Goal: Task Accomplishment & Management: Use online tool/utility

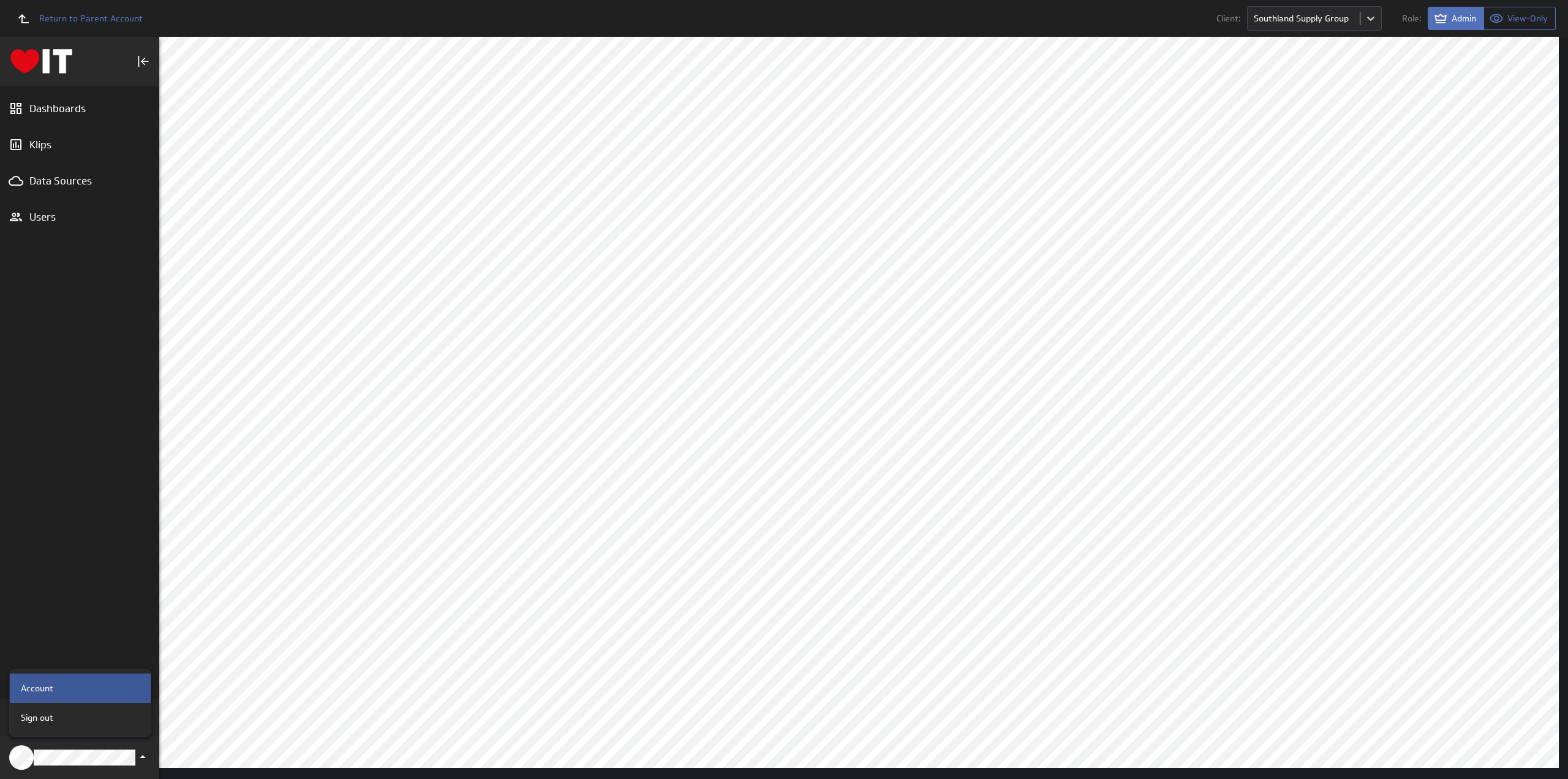
click at [48, 687] on p "Account" at bounding box center [36, 688] width 33 height 12
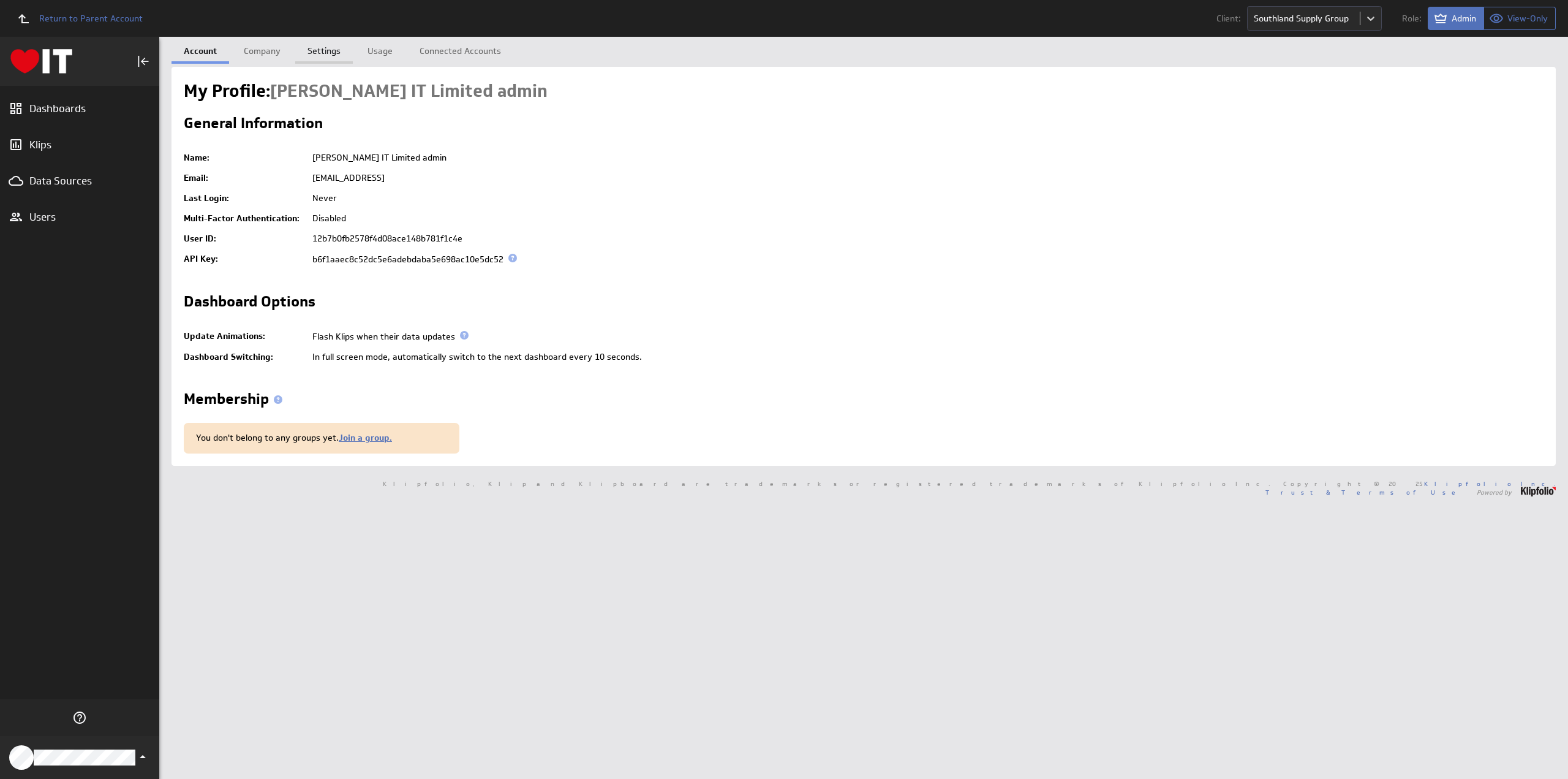
click at [320, 46] on link "Settings" at bounding box center [324, 49] width 58 height 25
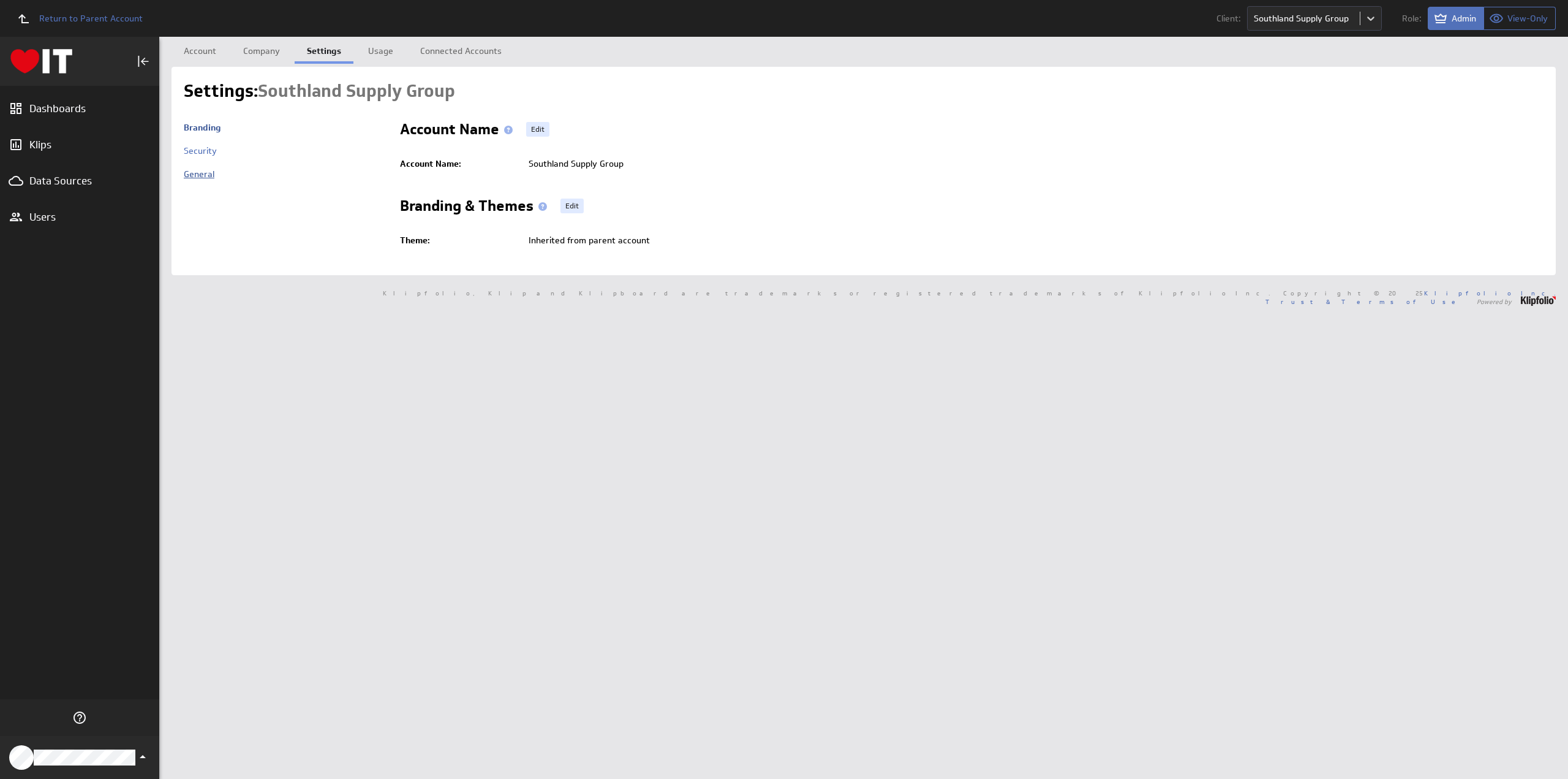
click at [196, 174] on link "General" at bounding box center [199, 173] width 30 height 11
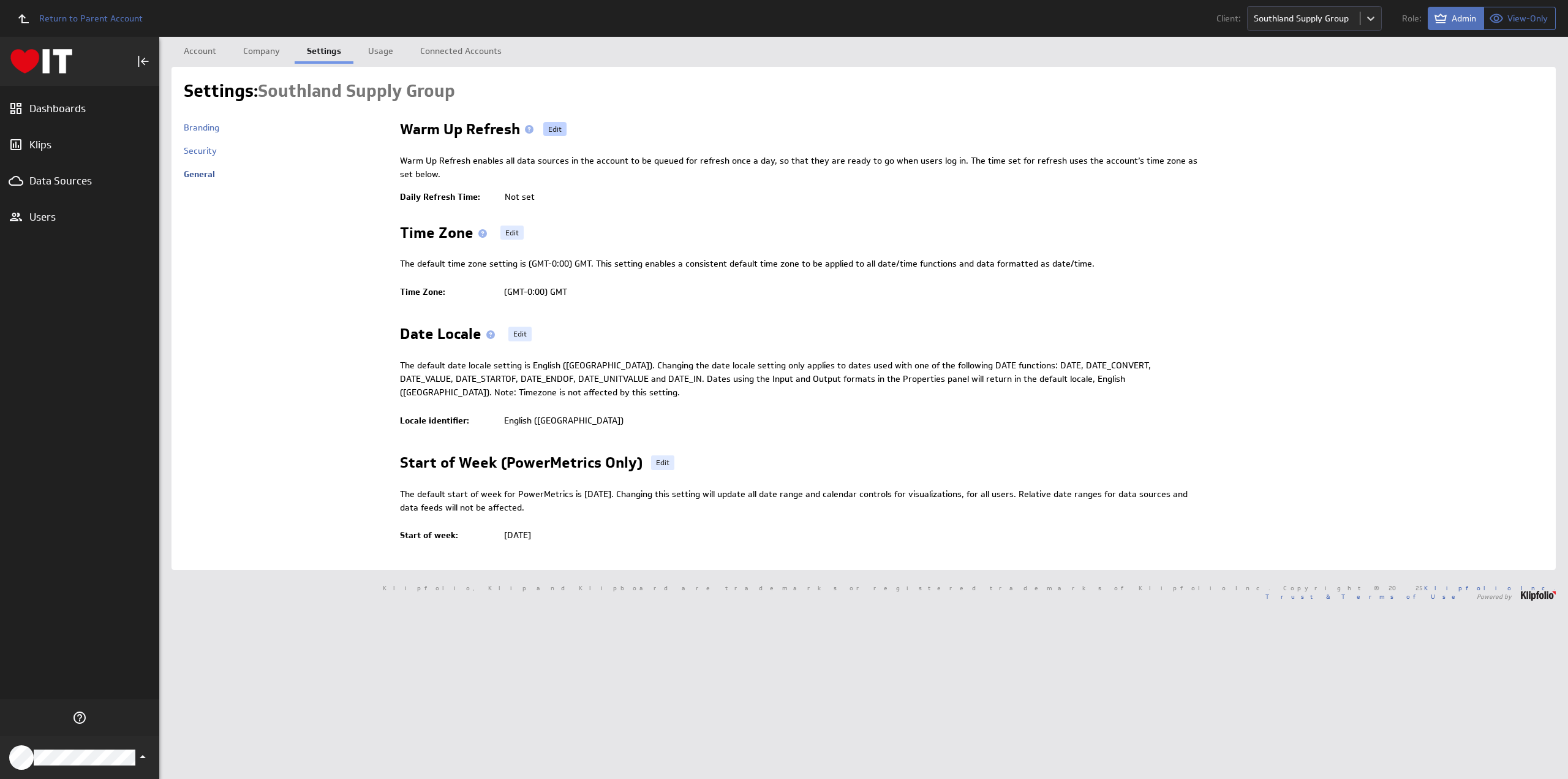
click at [549, 131] on span "Edit" at bounding box center [555, 129] width 13 height 15
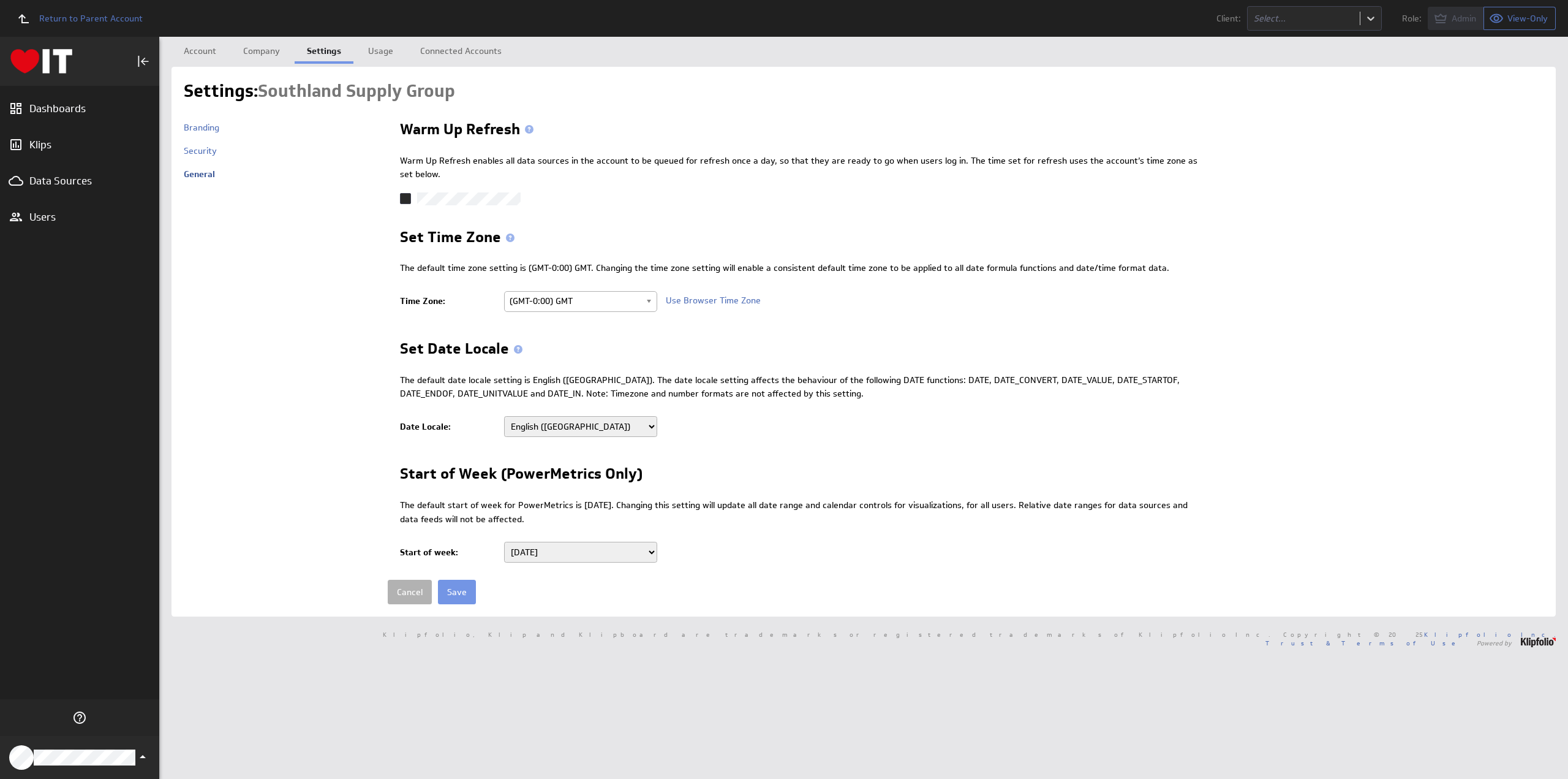
click at [0, 0] on input "checkbox" at bounding box center [0, 0] width 0 height 0
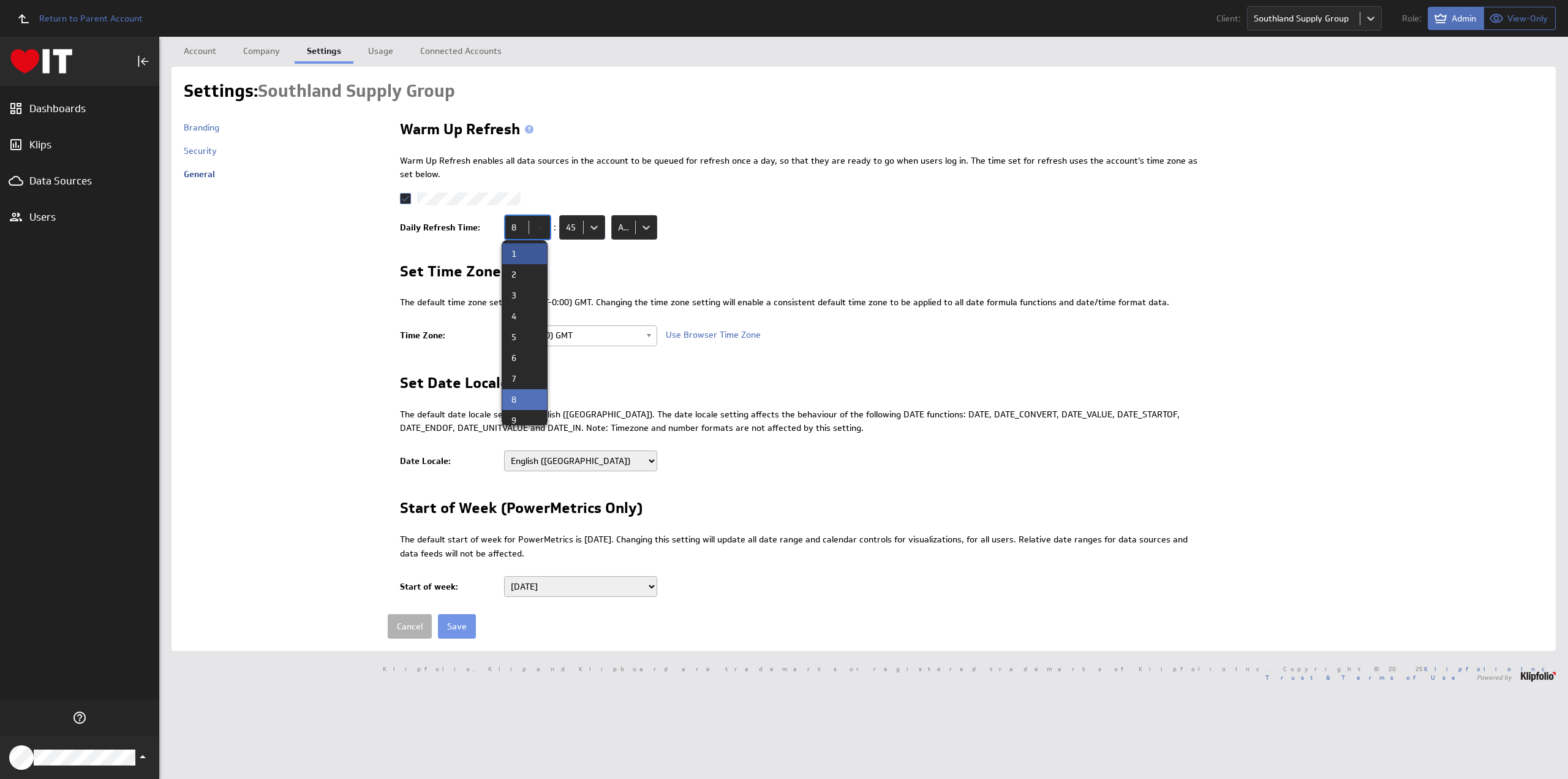
click at [532, 228] on body "Return to Parent Account Client: Southland Supply Group Role: Admin View-Only (…" at bounding box center [784, 390] width 1568 height 779
click at [522, 351] on div "6" at bounding box center [524, 357] width 44 height 20
click at [587, 229] on body "Return to Parent Account Client: Southland Supply Group Role: Admin View-Only (…" at bounding box center [784, 390] width 1568 height 779
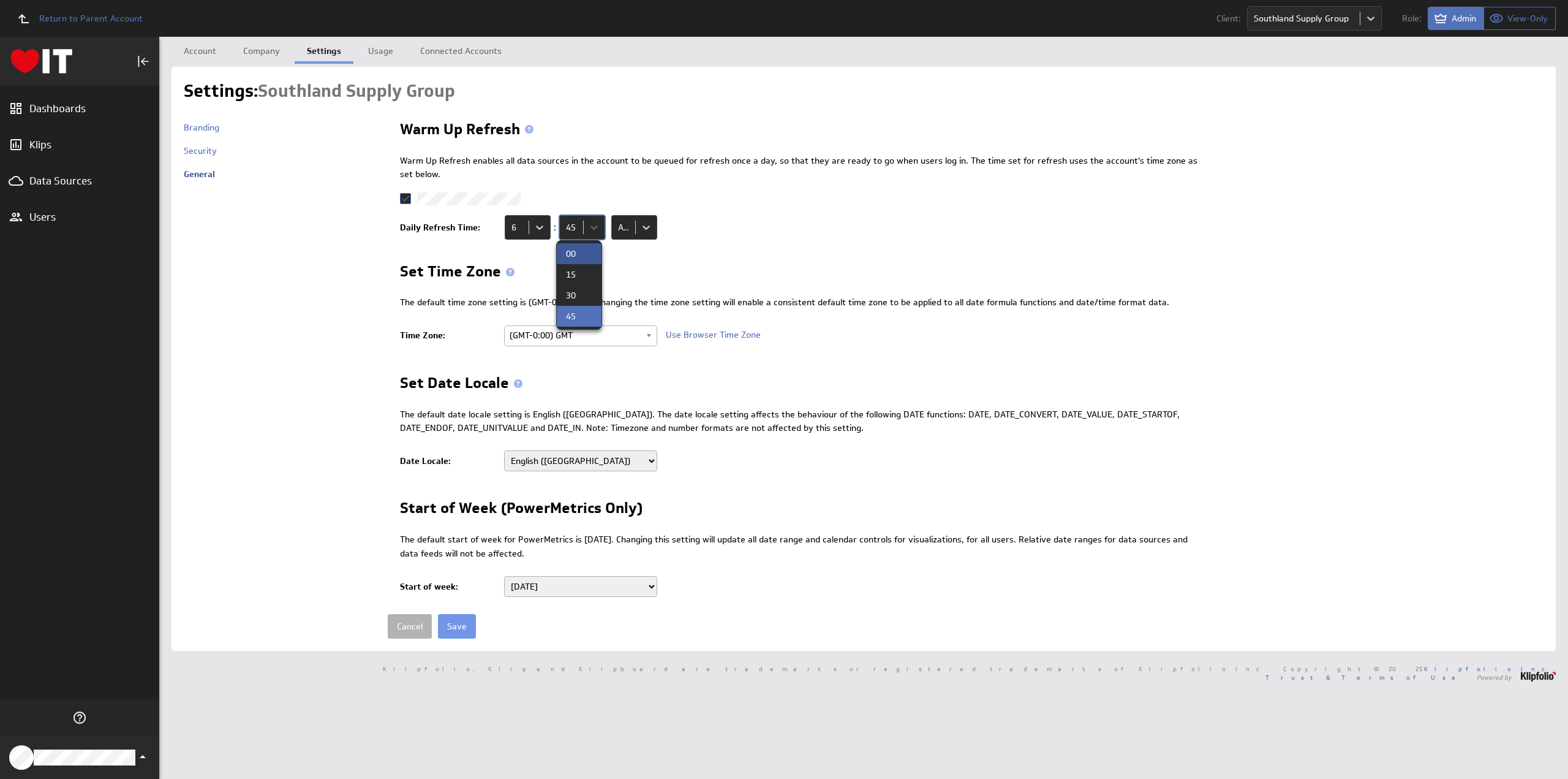
click at [577, 247] on div "00" at bounding box center [579, 253] width 44 height 20
click at [557, 333] on span "(GMT-0:00) GMT" at bounding box center [574, 335] width 131 height 19
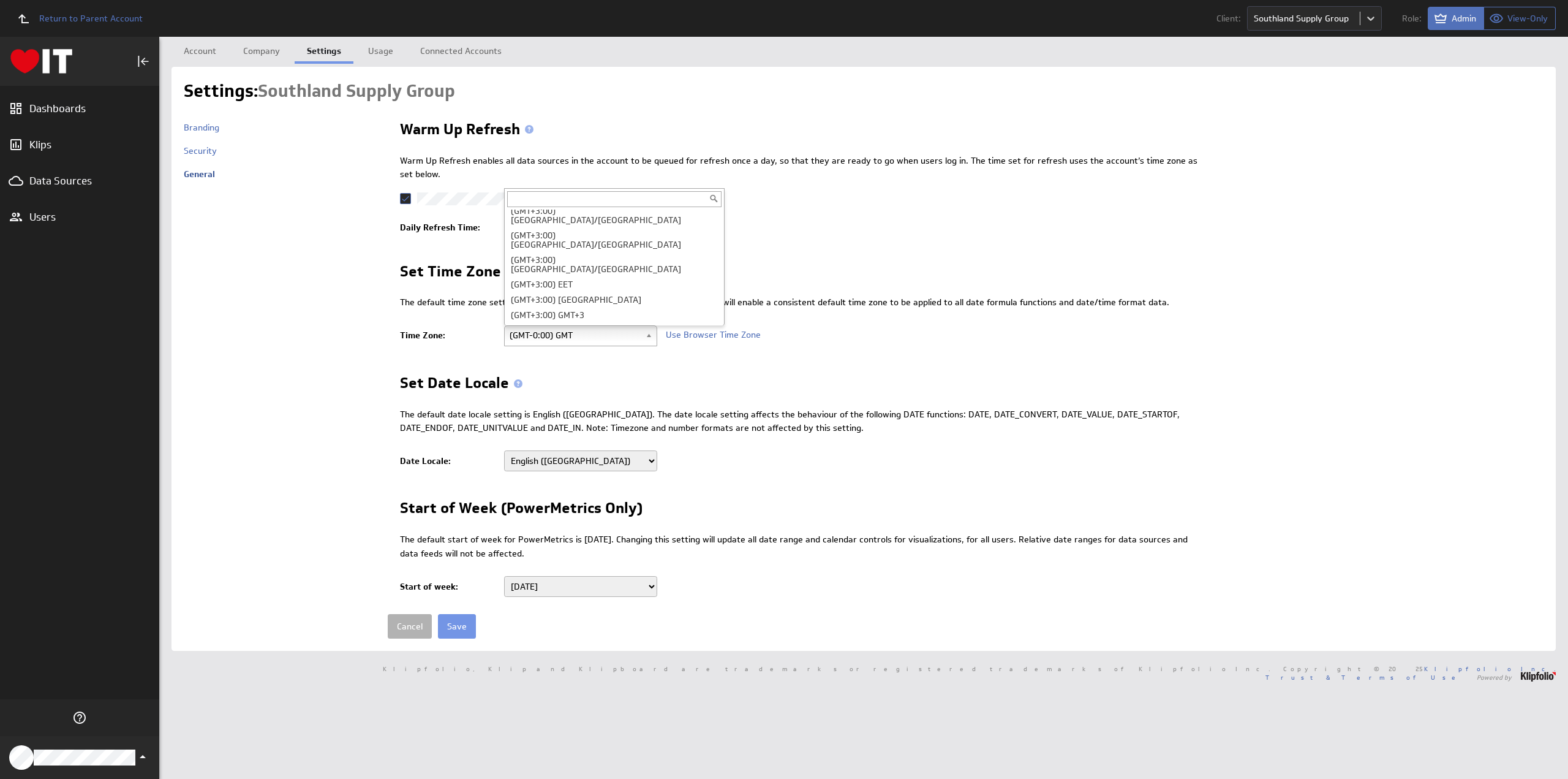
scroll to position [8311, 0]
click at [546, 459] on select "Albanian Albanian (Albania) Arabic Arabic (Algeria) Arabic (Bahrain) Arabic (Eg…" at bounding box center [580, 460] width 153 height 20
select select "en-AU"
click at [504, 450] on select "Albanian Albanian (Albania) Arabic Arabic (Algeria) Arabic (Bahrain) Arabic (Eg…" at bounding box center [580, 460] width 153 height 20
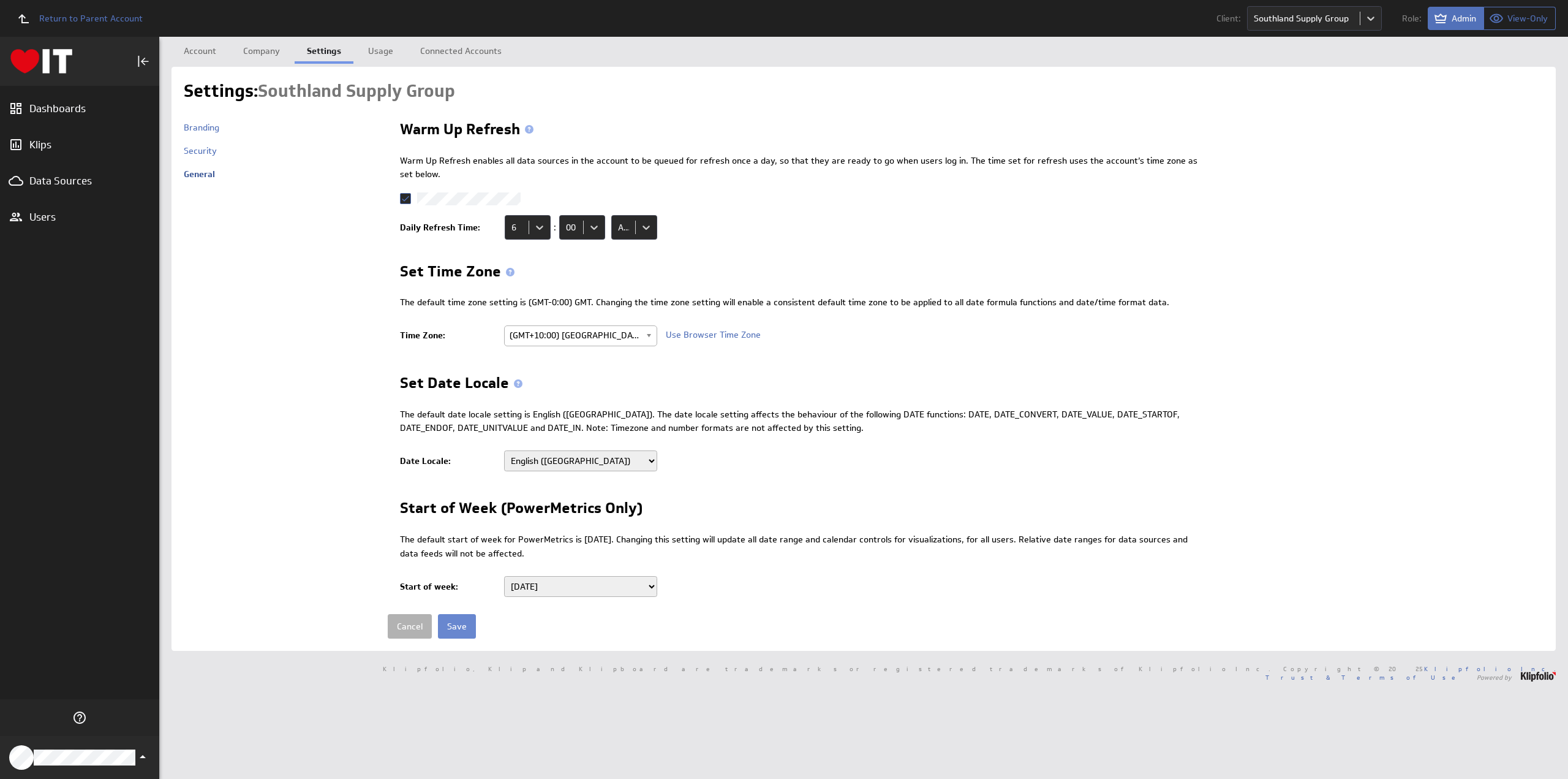
click at [452, 621] on input "Save" at bounding box center [457, 626] width 38 height 25
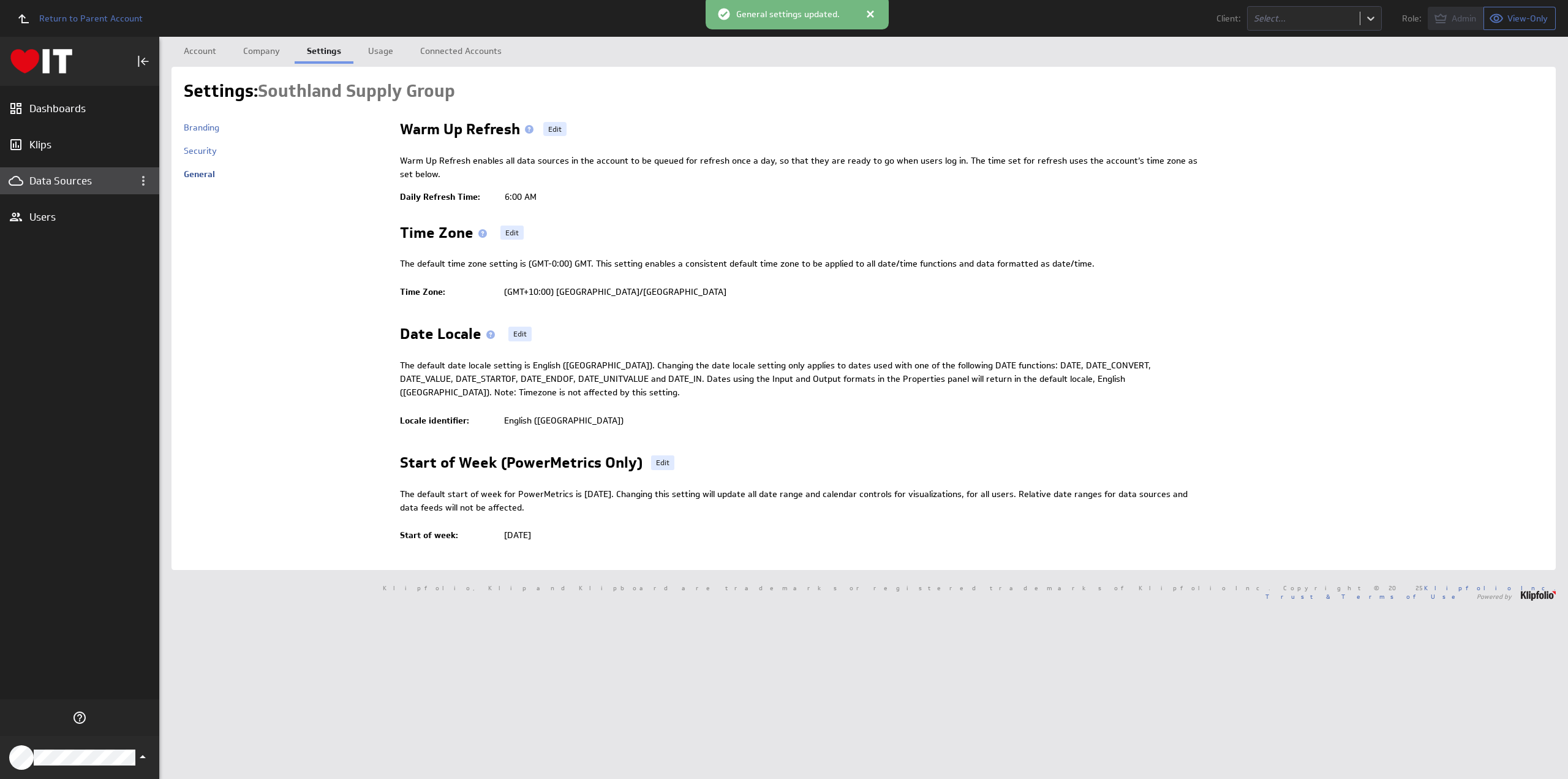
click at [85, 183] on div "Data Sources" at bounding box center [79, 181] width 100 height 13
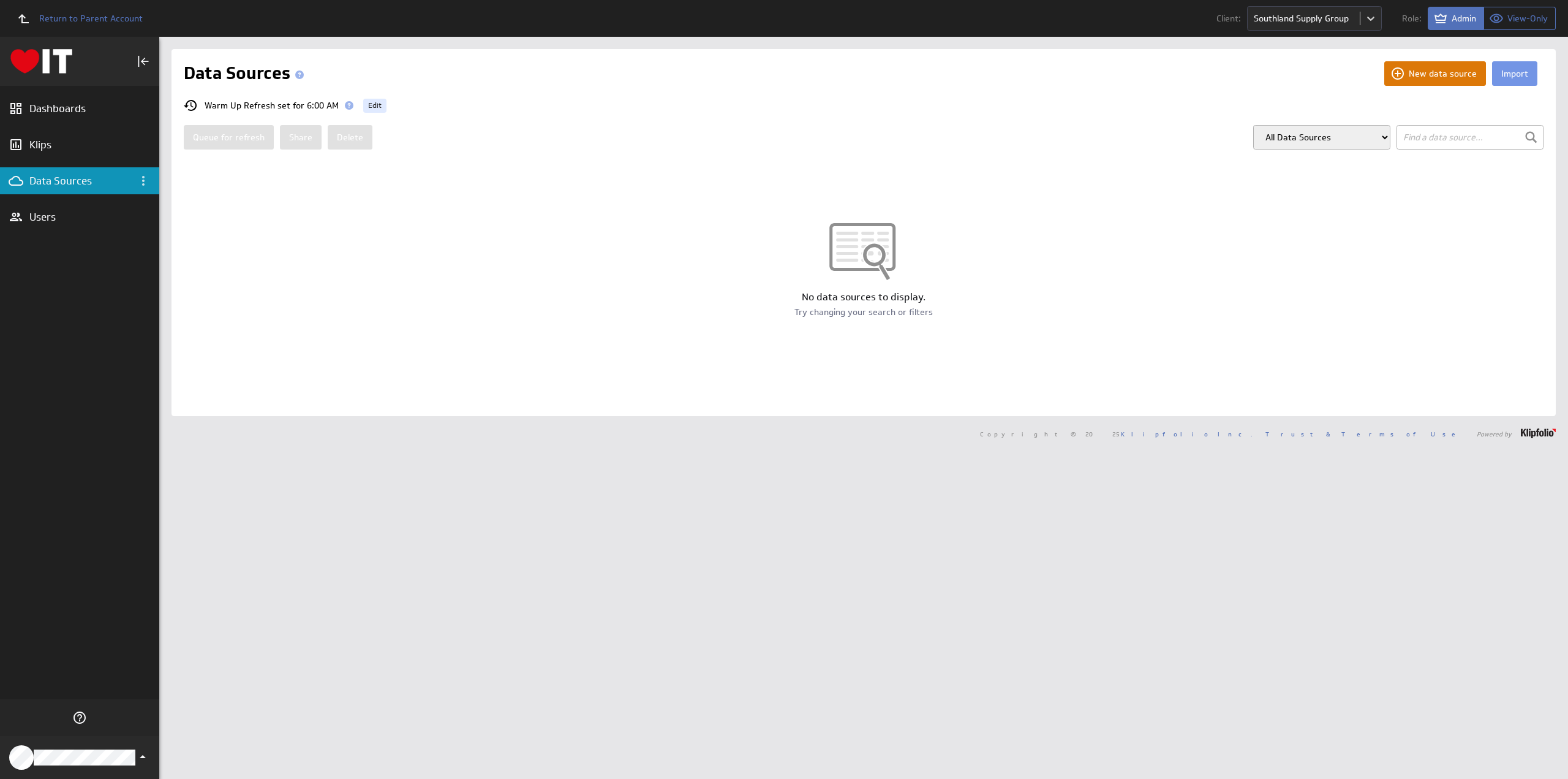
click at [1441, 73] on button "New data source" at bounding box center [1435, 74] width 101 height 25
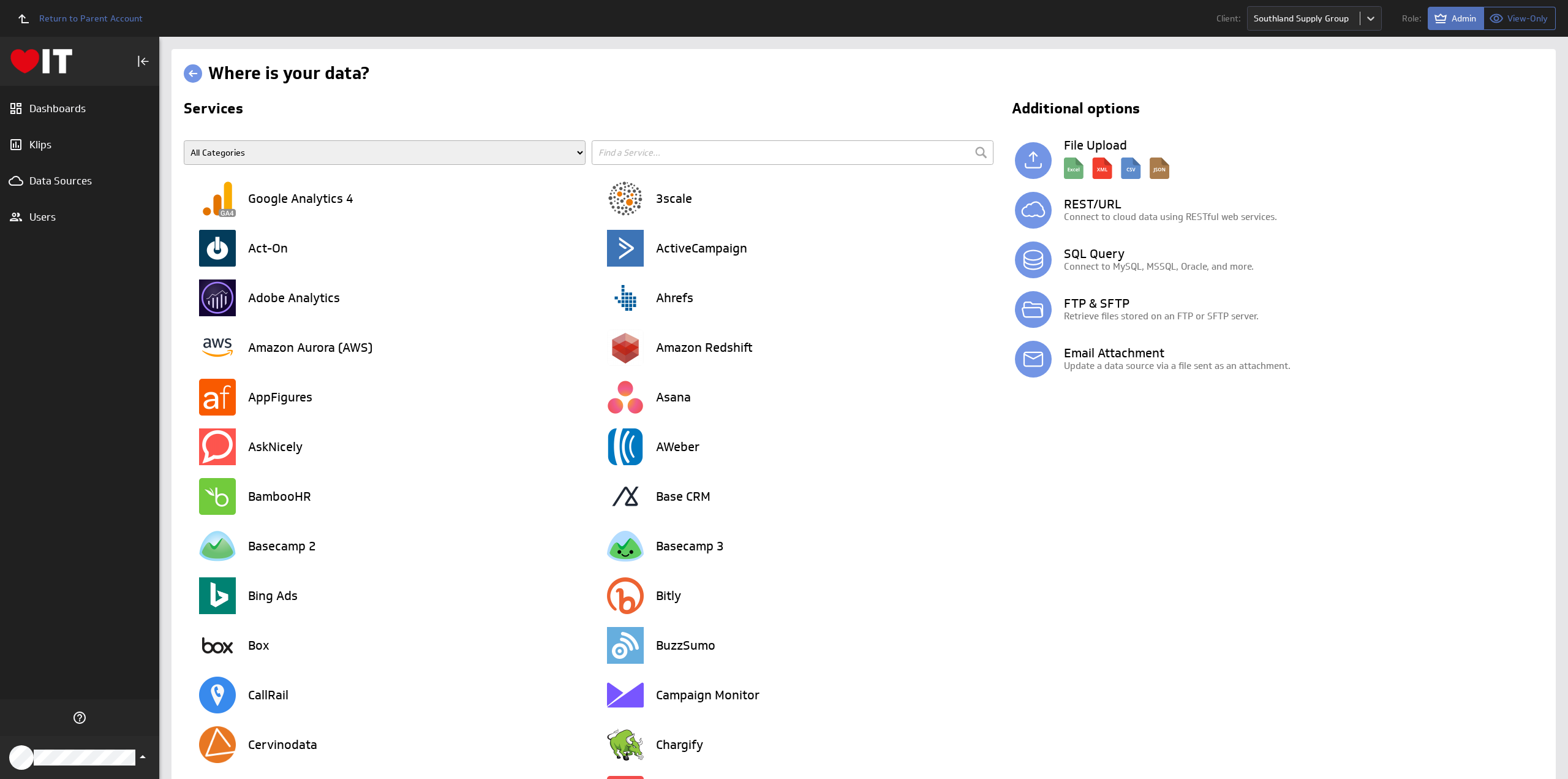
click at [662, 153] on input "text" at bounding box center [793, 153] width 402 height 25
type input "smarts"
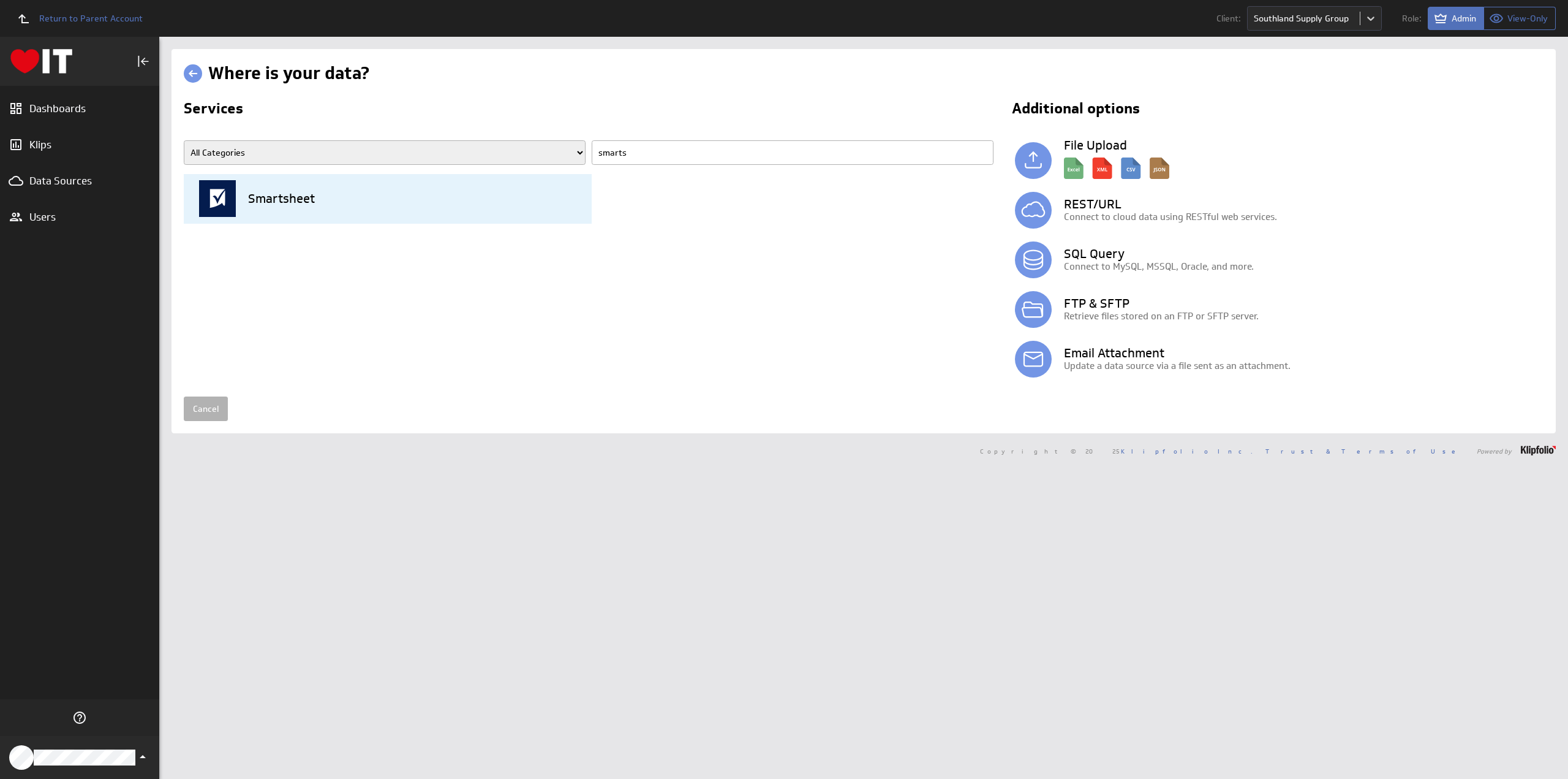
click at [302, 203] on h3 "Smartsheet" at bounding box center [281, 198] width 67 height 12
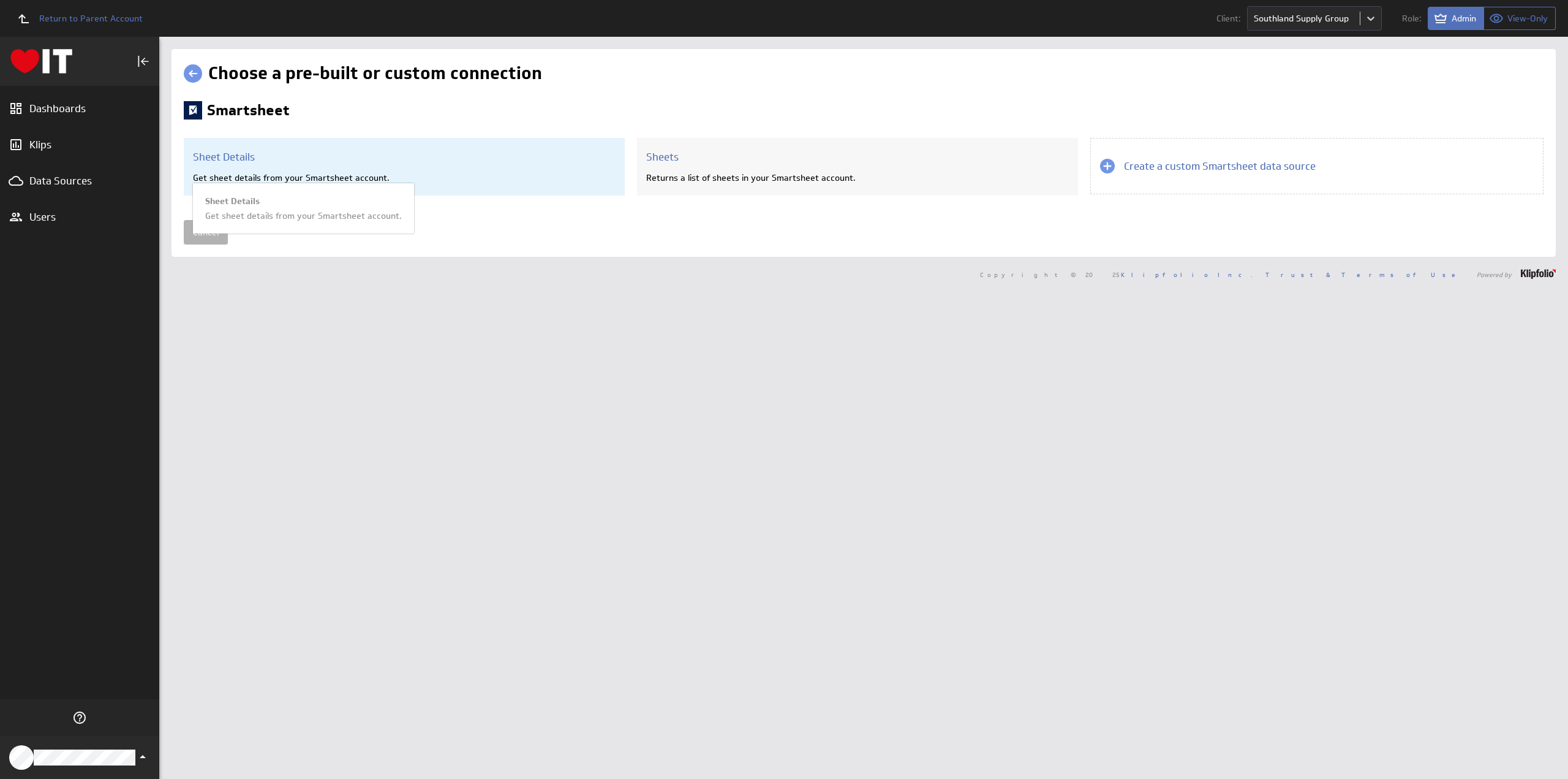
click at [239, 157] on h3 "Sheet Details" at bounding box center [404, 157] width 422 height 13
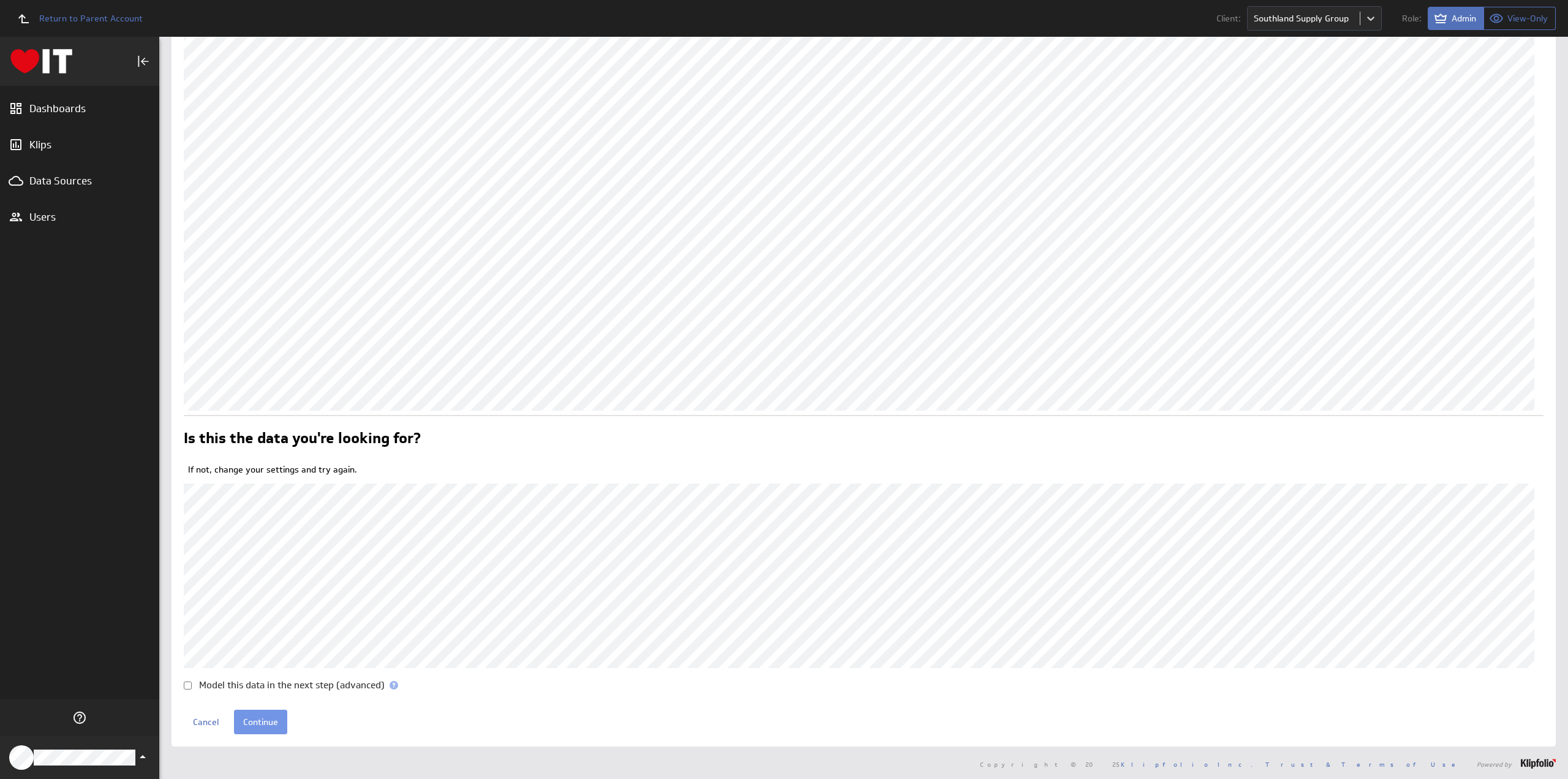
scroll to position [131, 0]
click at [268, 719] on input "Continue" at bounding box center [260, 720] width 53 height 25
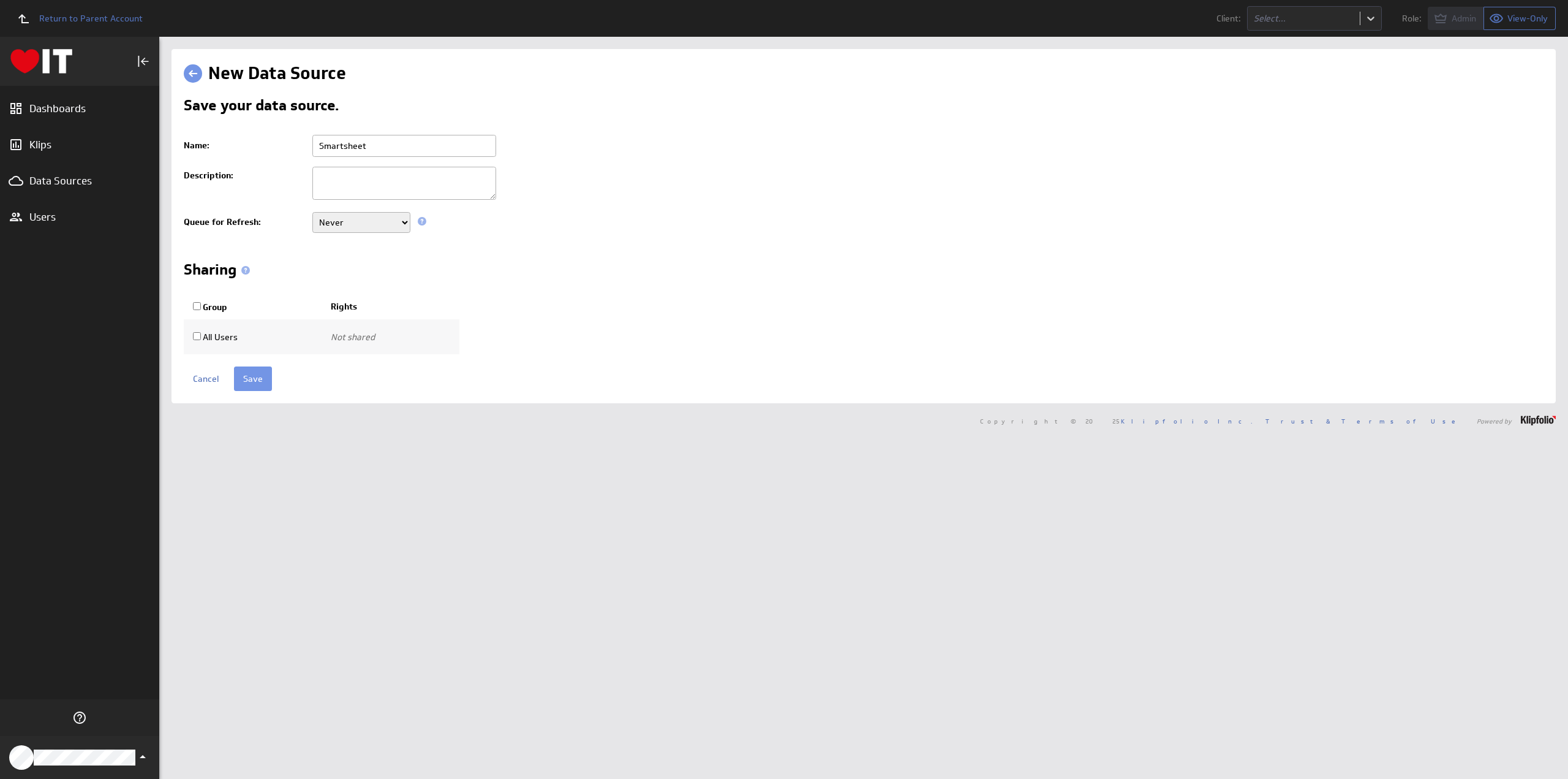
click at [373, 144] on input "Smartsheet" at bounding box center [404, 146] width 184 height 22
type input "Southland - Smartsheet - Targets"
click at [340, 221] on select "Never Every minute Every 5 minutes Every 15 minutes Every 30 minutes Every hour…" at bounding box center [361, 221] width 98 height 20
select select "900"
click at [312, 212] on select "Never Every minute Every 5 minutes Every 15 minutes Every 30 minutes Every hour…" at bounding box center [361, 221] width 98 height 20
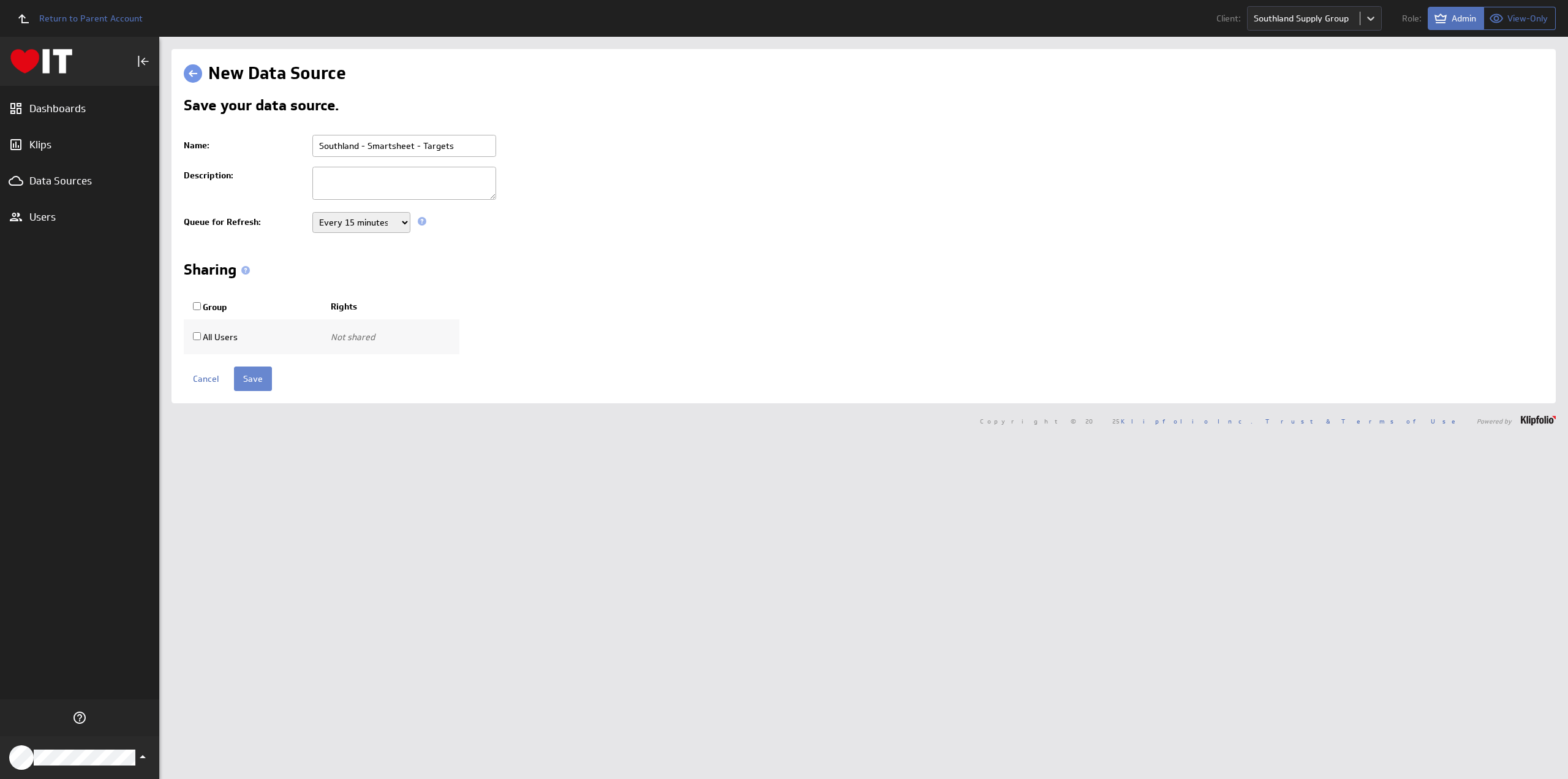
click at [249, 377] on input "Save" at bounding box center [252, 379] width 38 height 25
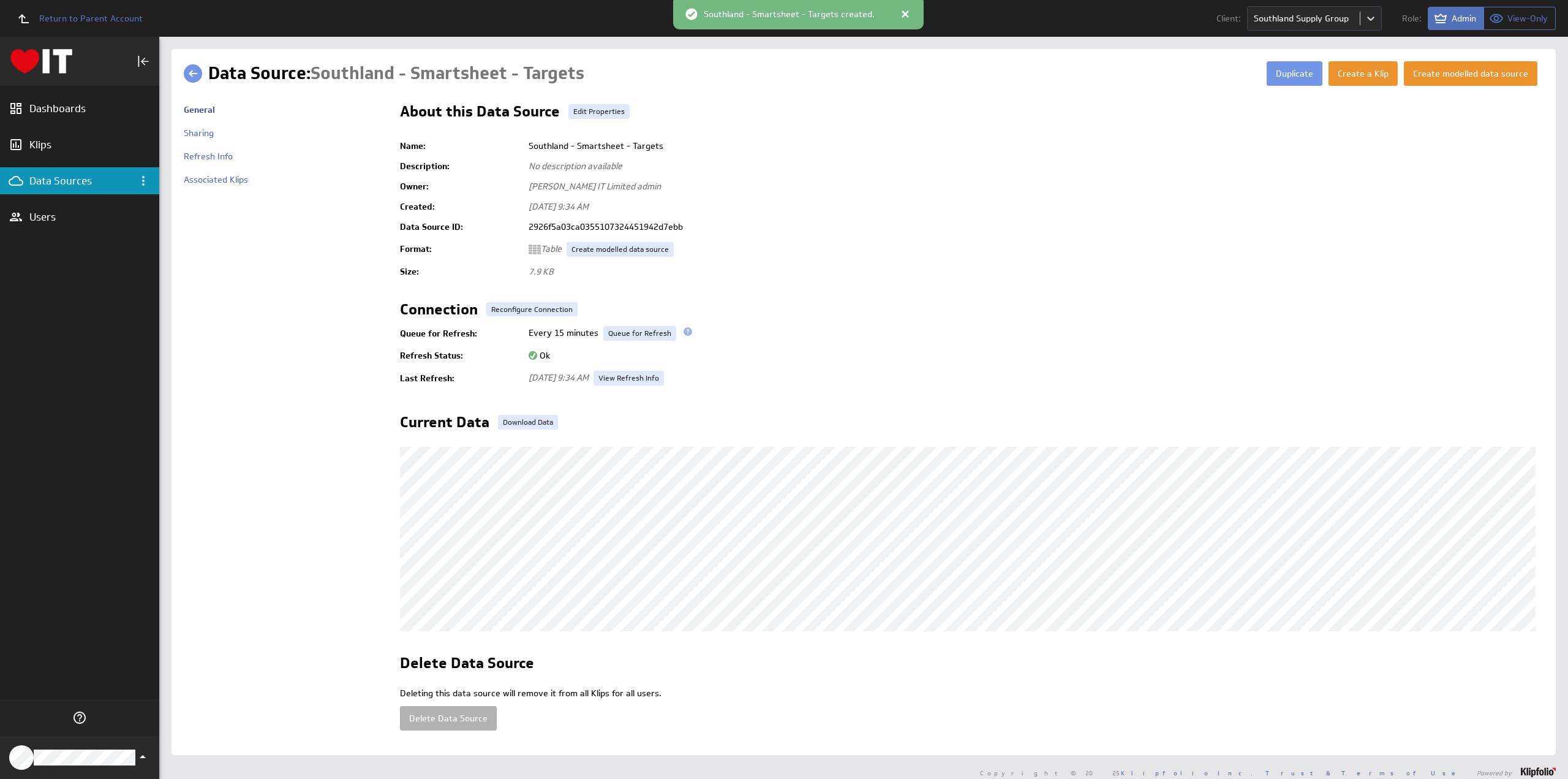
click at [192, 74] on link at bounding box center [193, 73] width 19 height 19
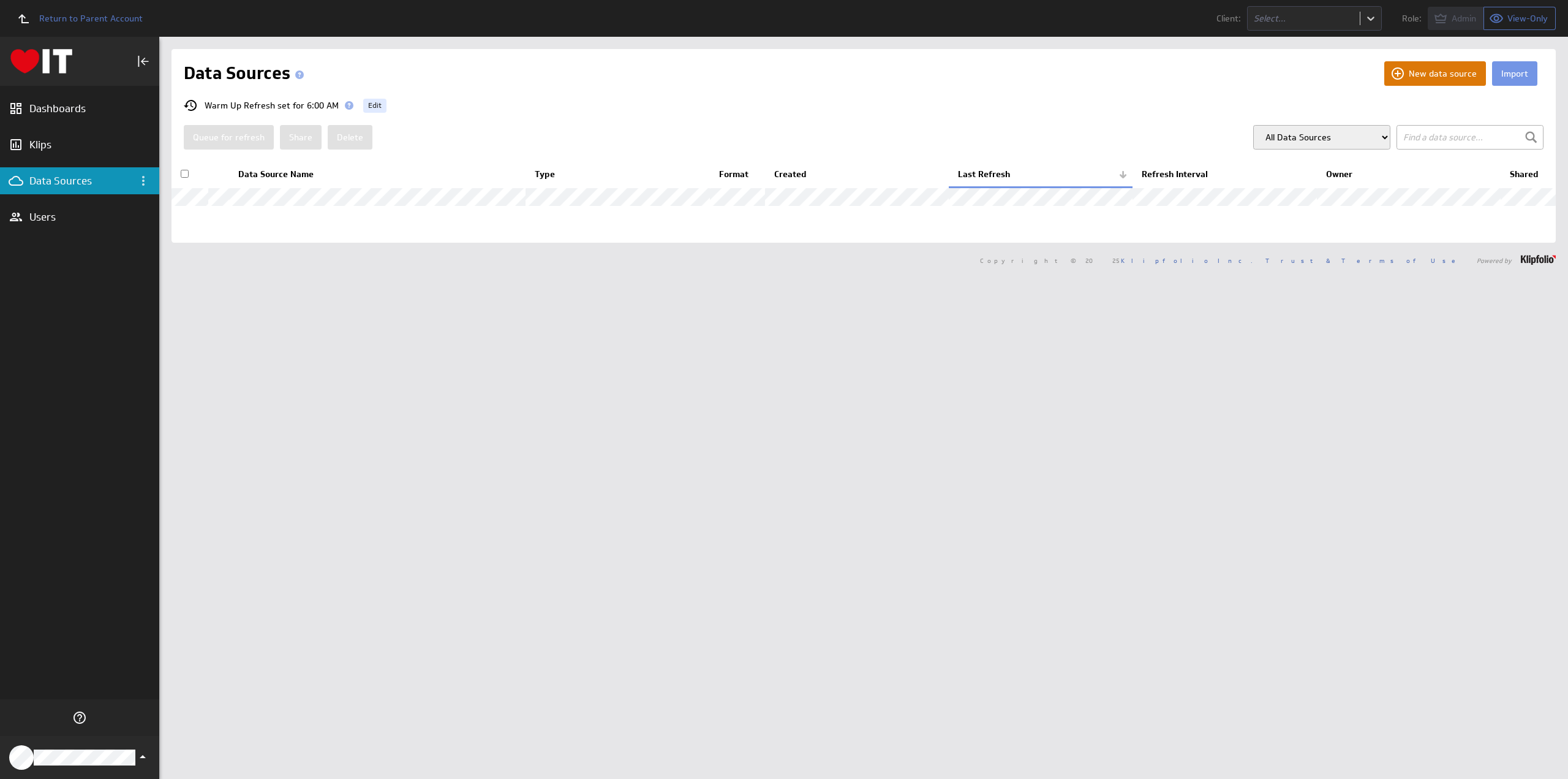
click at [1427, 73] on button "New data source" at bounding box center [1435, 74] width 101 height 25
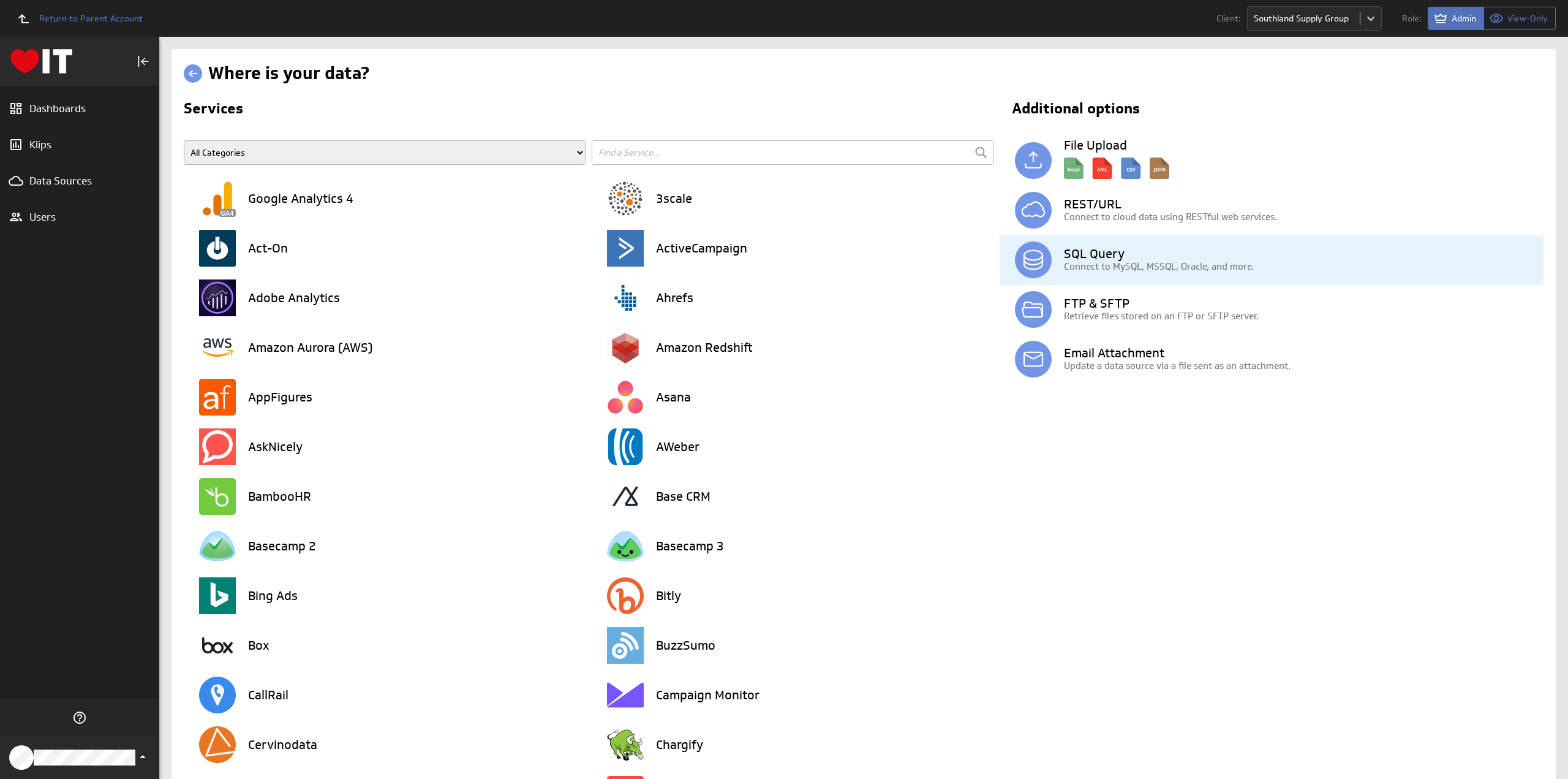
click at [1101, 271] on p "Connect to MySQL, MSSQL, Oracle, and more." at bounding box center [1303, 266] width 479 height 12
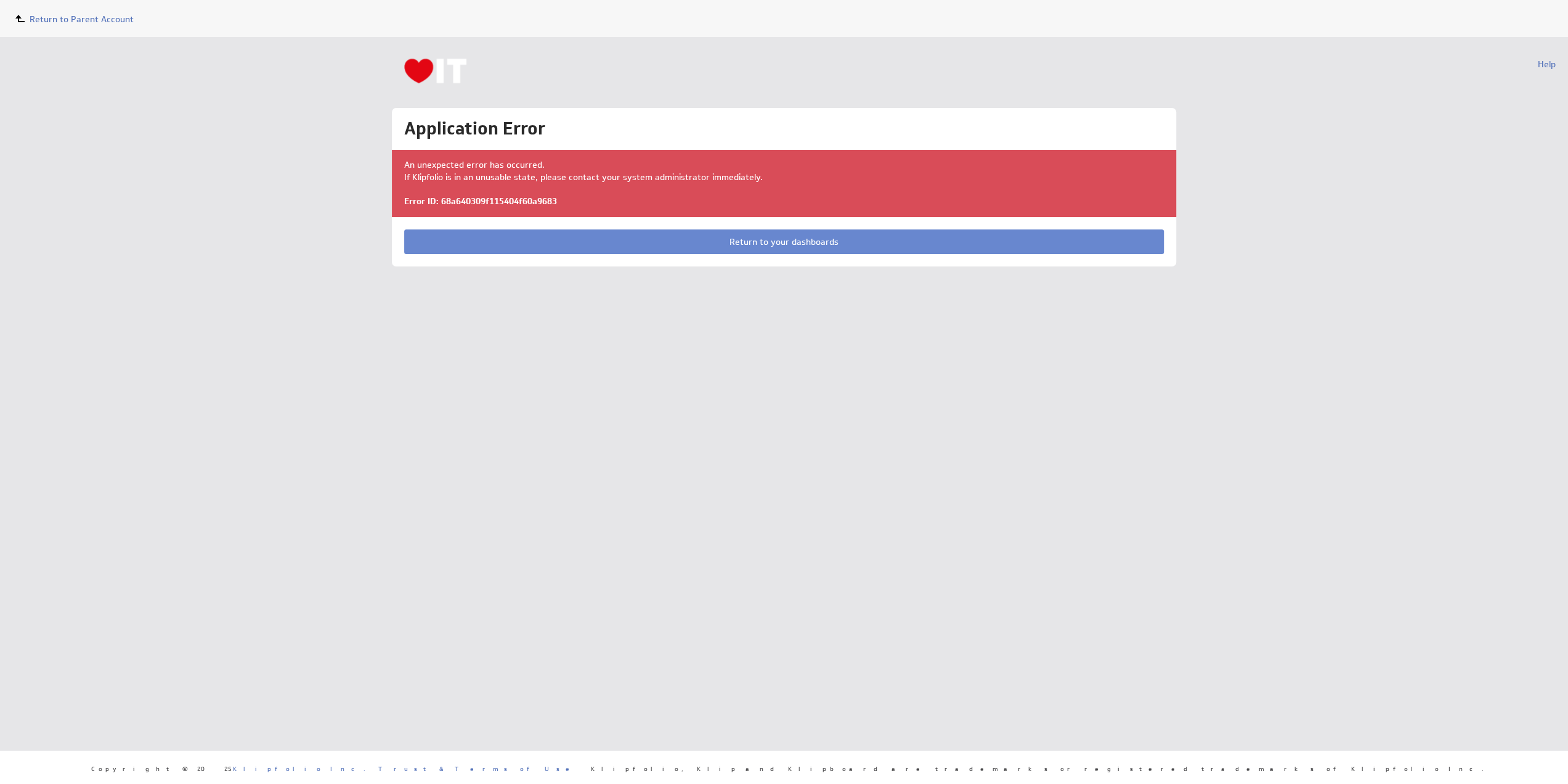
click at [802, 243] on link "Return to your dashboards" at bounding box center [784, 242] width 759 height 25
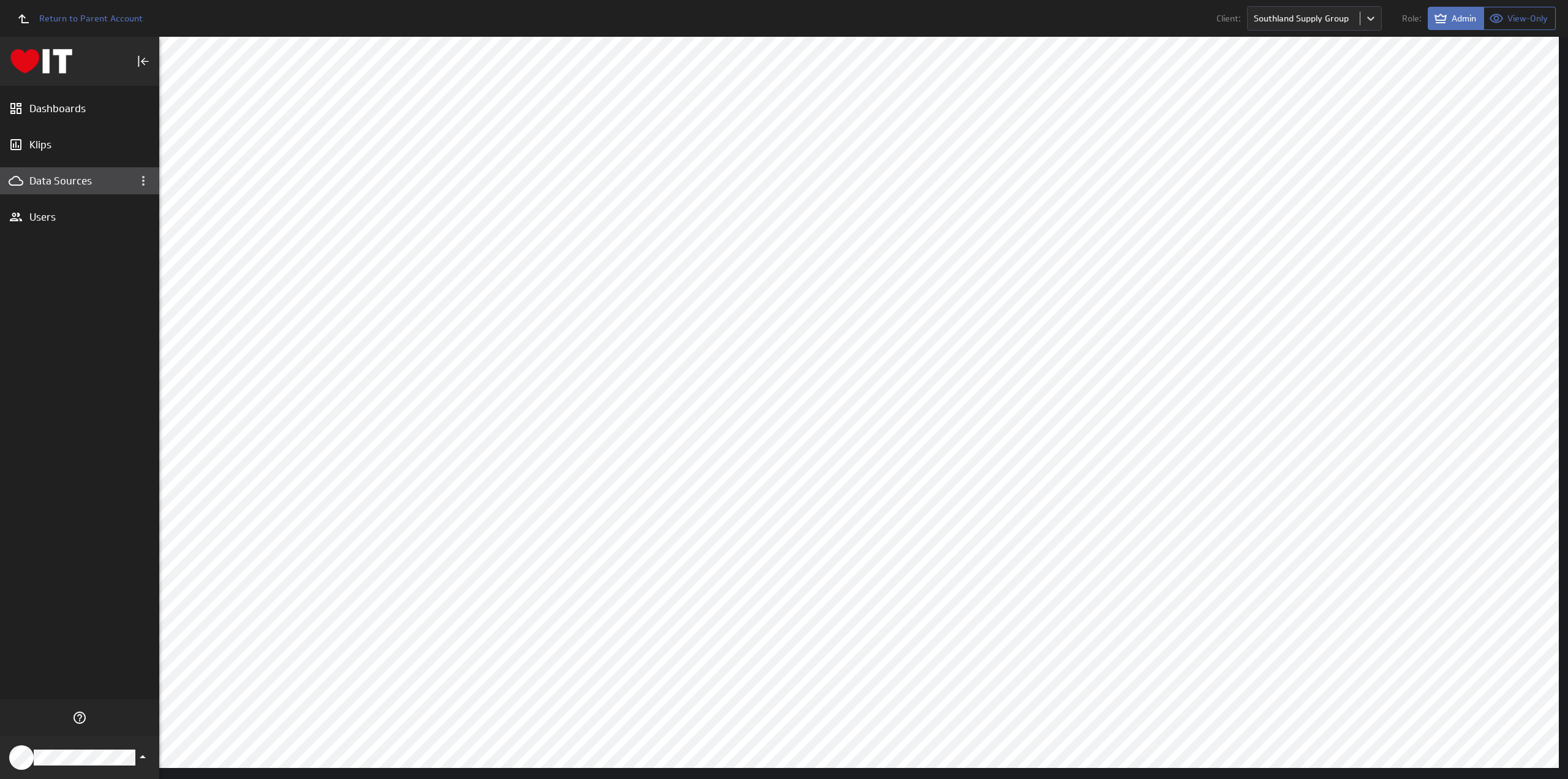
click at [66, 184] on div "Data Sources" at bounding box center [79, 181] width 100 height 13
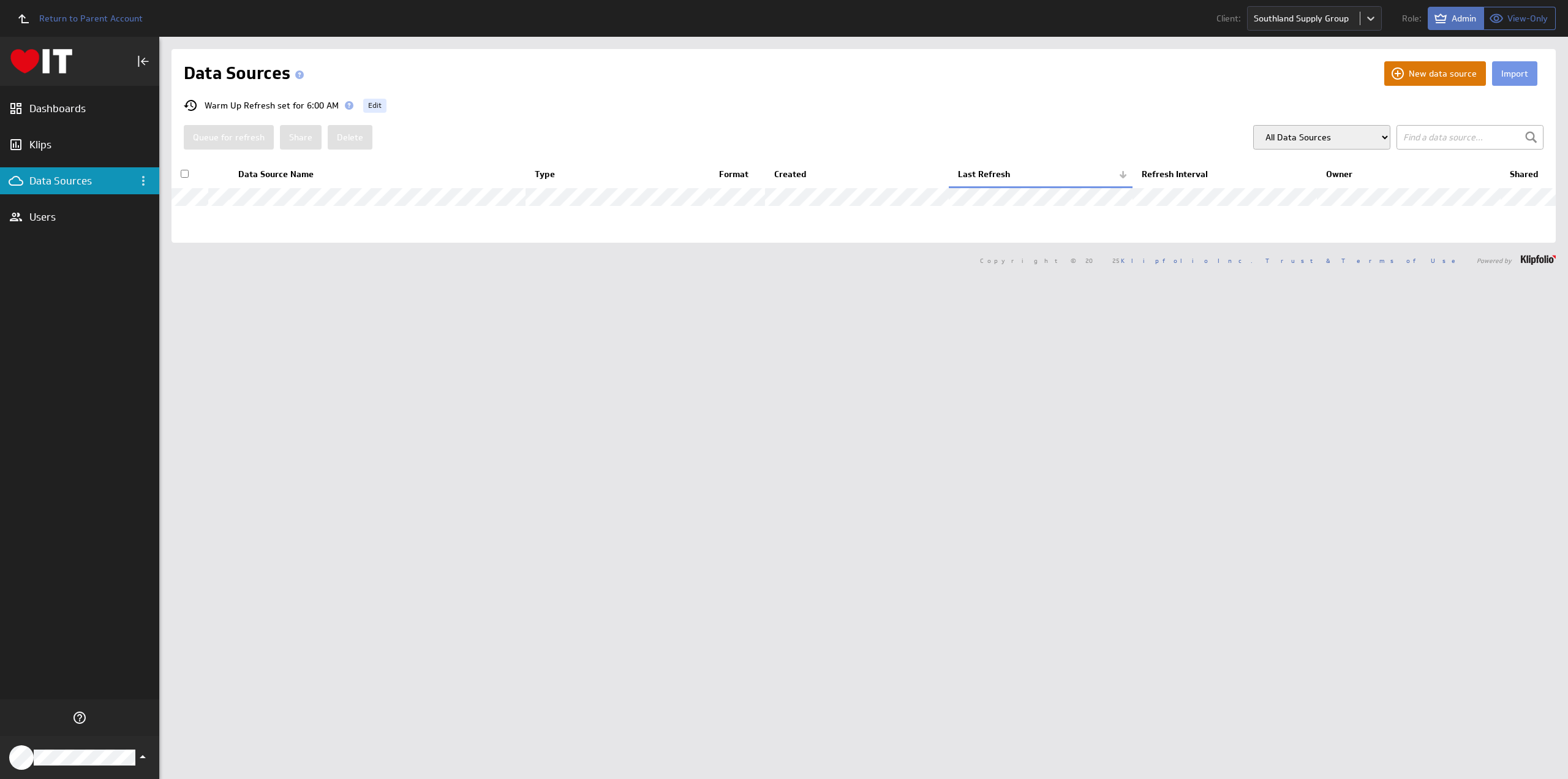
click at [1424, 69] on button "New data source" at bounding box center [1435, 74] width 101 height 25
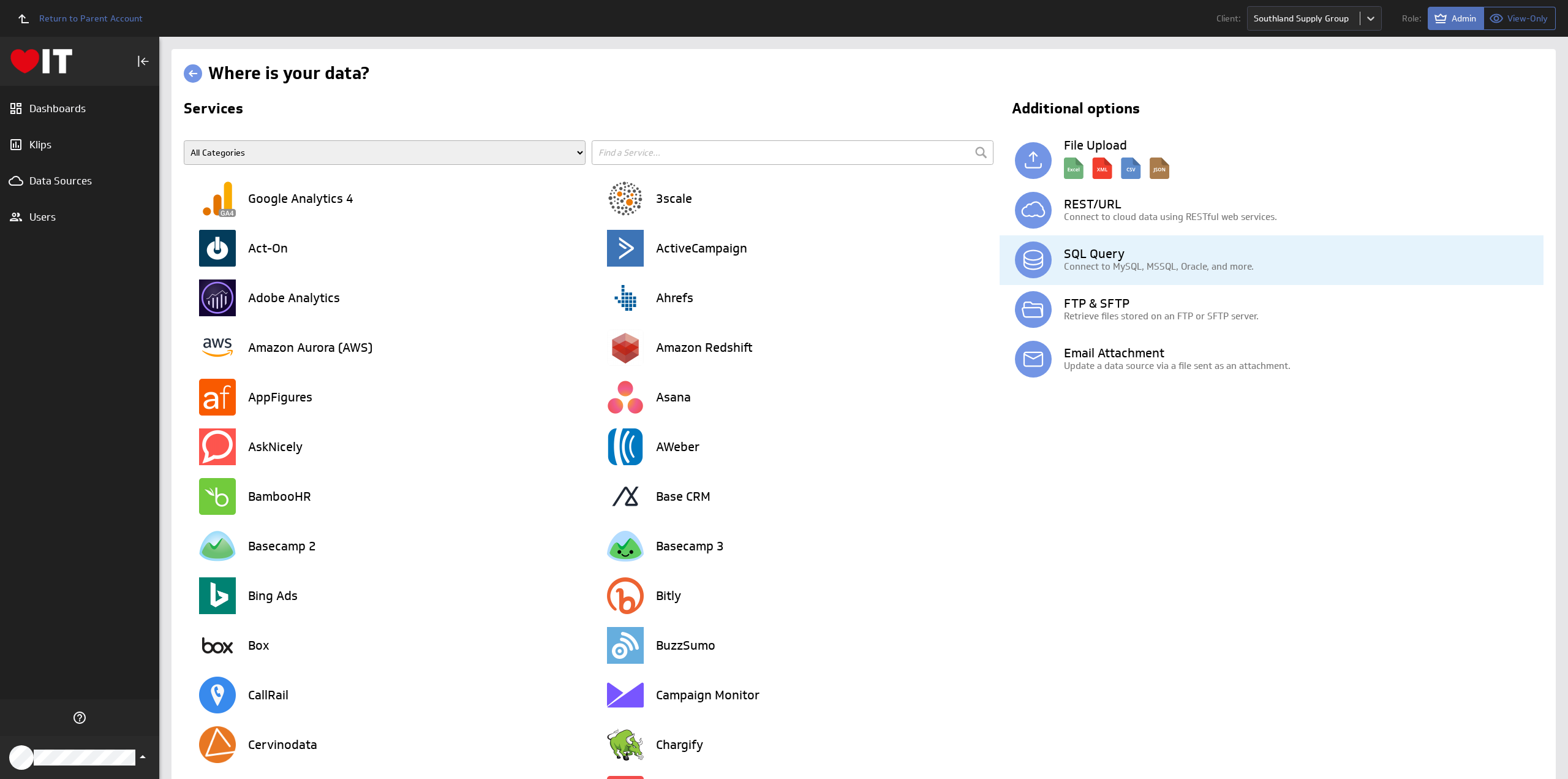
click at [1105, 253] on h3 "SQL Query" at bounding box center [1303, 253] width 479 height 12
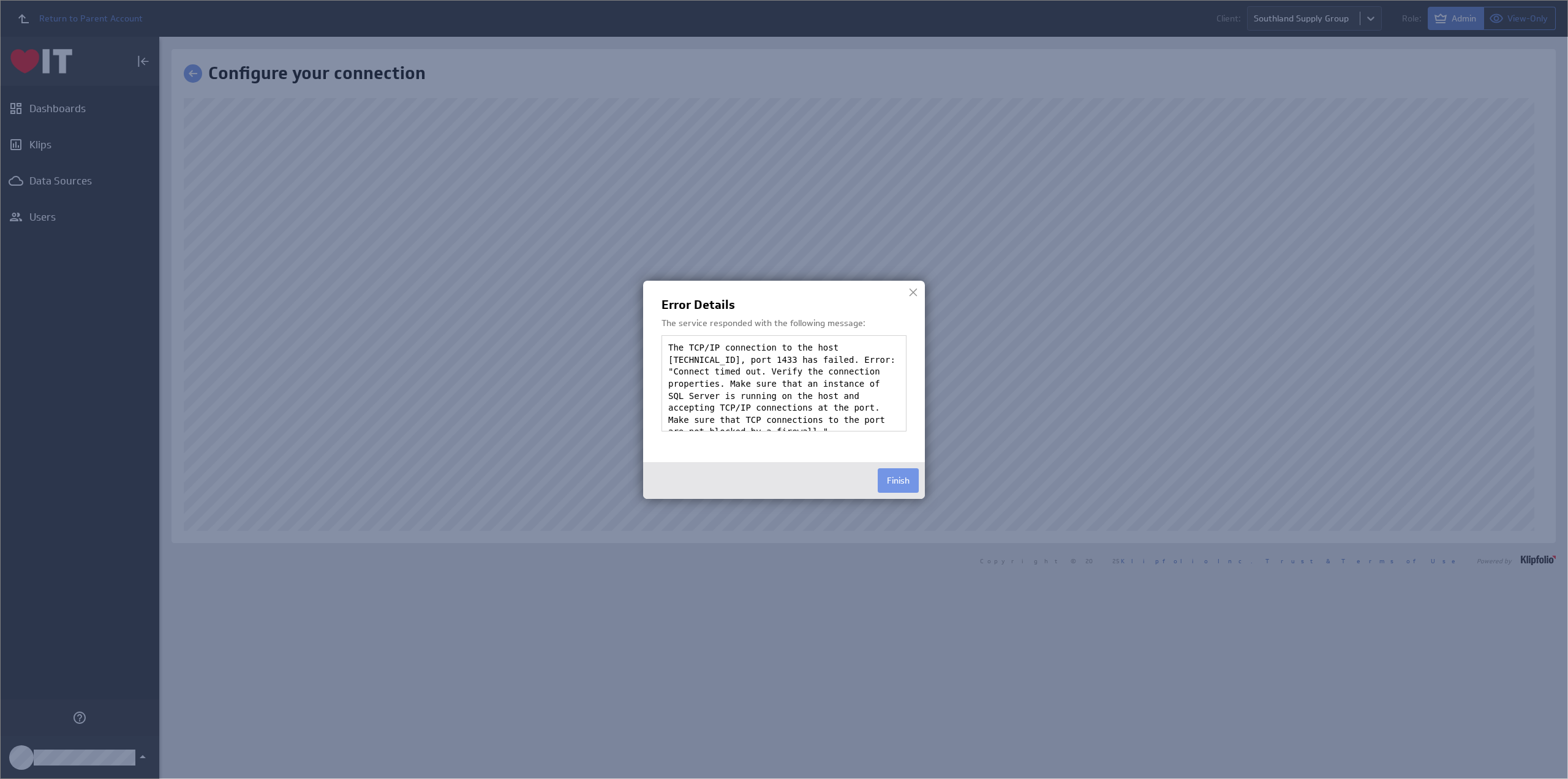
click at [724, 369] on div "The TCP/IP connection to the host [TECHNICAL_ID], port 1433 has failed. Error: …" at bounding box center [784, 383] width 245 height 96
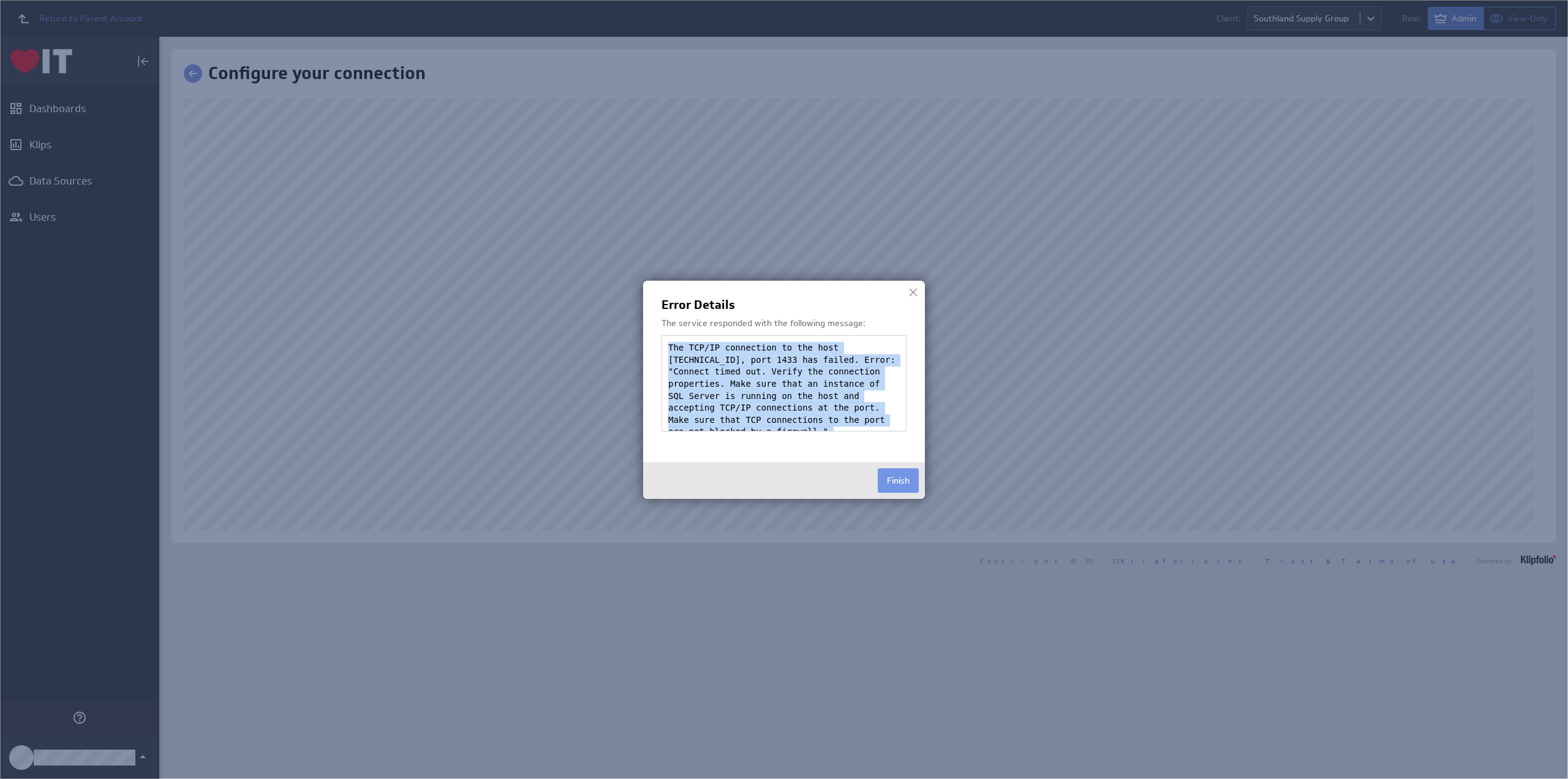
scroll to position [12, 0]
drag, startPoint x: 668, startPoint y: 346, endPoint x: 773, endPoint y: 457, distance: 152.8
click at [773, 457] on div "Error Details The service responded with the following message: The TCP/IP conn…" at bounding box center [783, 390] width 282 height 218
copy div "The TCP/IP connection to the host [TECHNICAL_ID], port 1433 has failed. Error: …"
click at [899, 479] on button "Finish" at bounding box center [898, 480] width 41 height 25
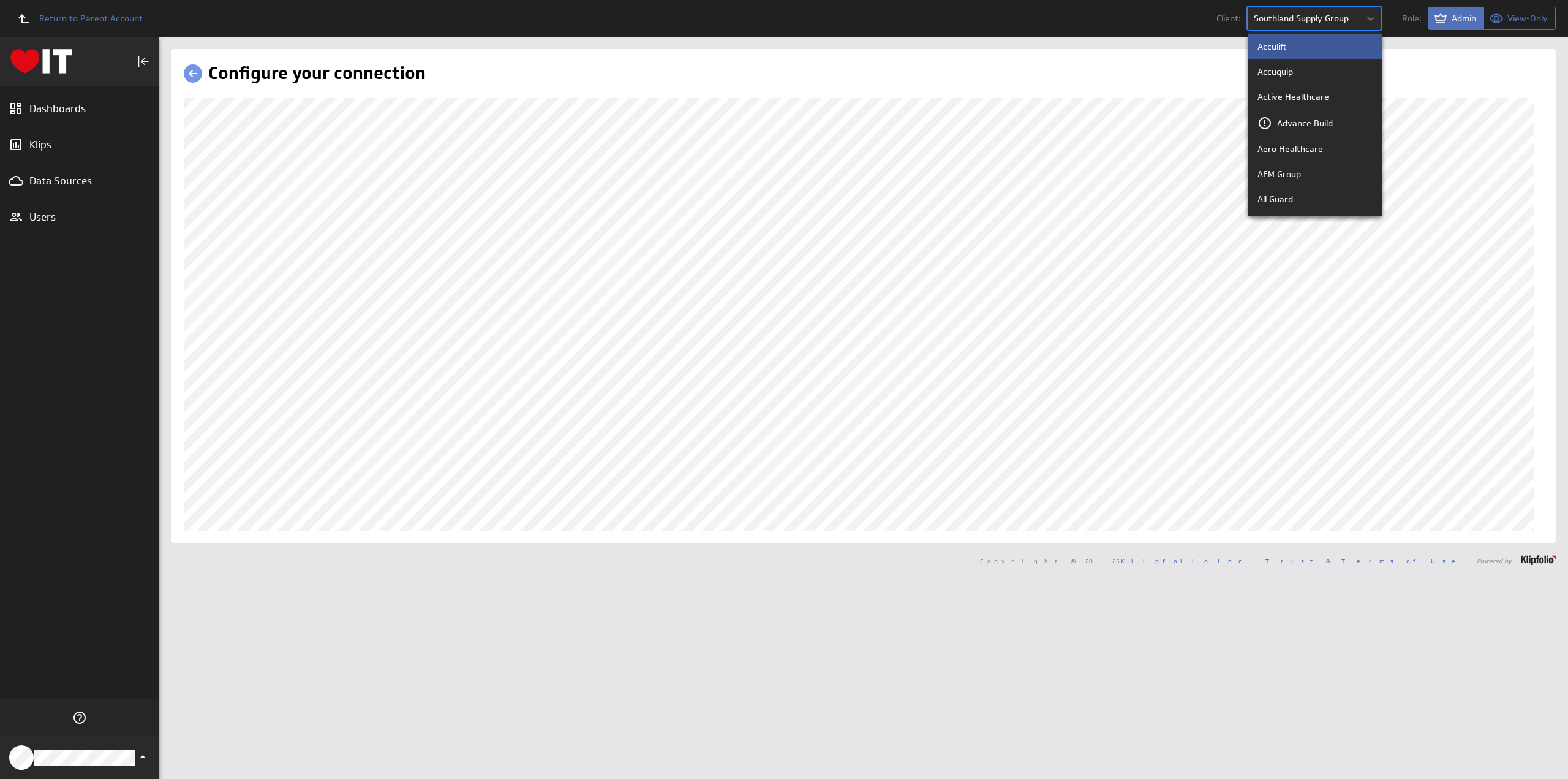
click at [1305, 17] on body "Return to Parent Account Client: option Acculift focused, 1 of 78. 78 results a…" at bounding box center [784, 390] width 1568 height 779
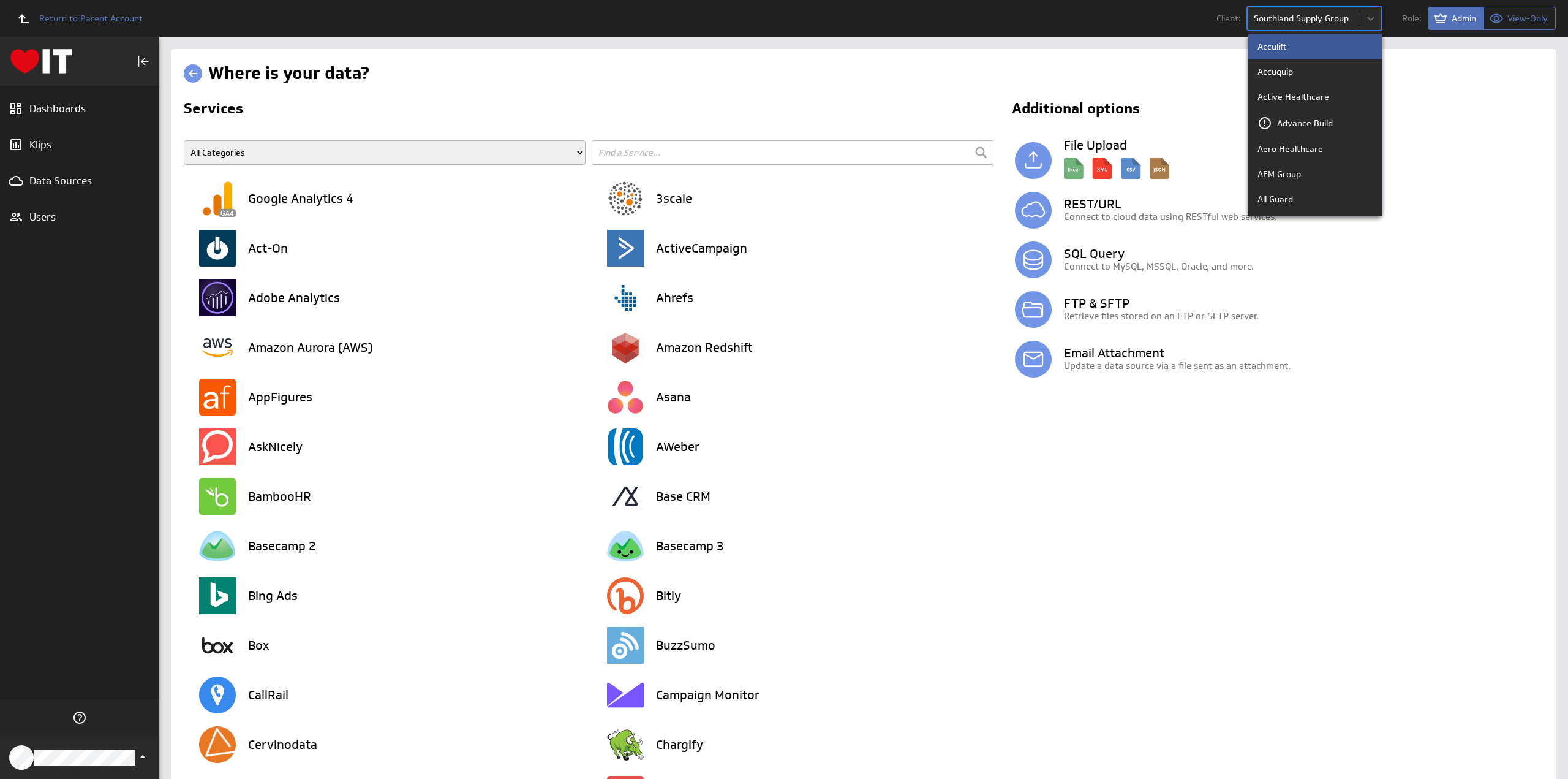
click at [1305, 20] on body "Return to Parent Account Client: option Acculift focused, 1 of 78. 78 results a…" at bounding box center [784, 390] width 1568 height 779
click at [1295, 89] on p "Regency Care" at bounding box center [1284, 93] width 55 height 12
